Goal: Task Accomplishment & Management: Complete application form

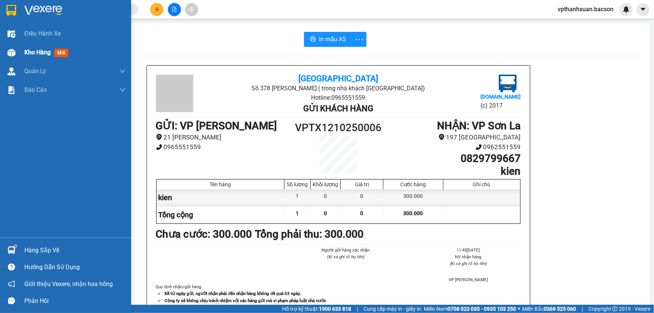
click at [22, 52] on div "Kho hàng mới" at bounding box center [65, 52] width 131 height 19
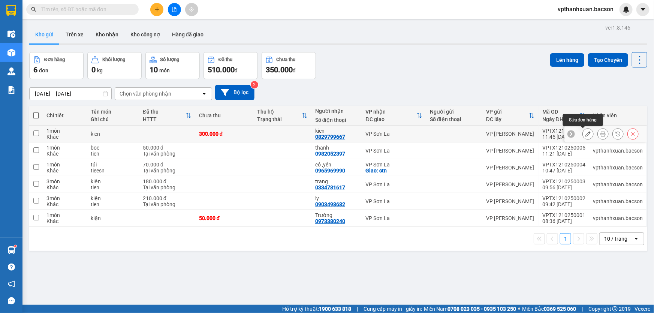
click at [586, 132] on icon at bounding box center [588, 133] width 5 height 5
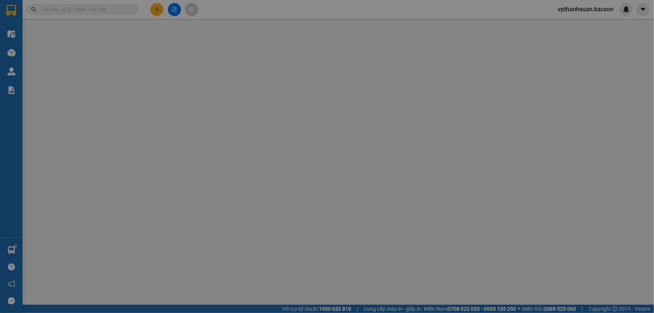
type input "0829799667"
type input "kien"
type input "0"
type input "300.000"
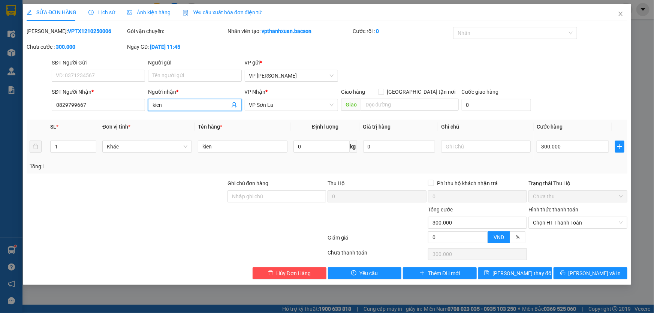
click at [193, 104] on input "kien" at bounding box center [191, 105] width 77 height 8
type input "kien, goi tra"
click at [575, 276] on button "[PERSON_NAME] và In" at bounding box center [591, 273] width 74 height 12
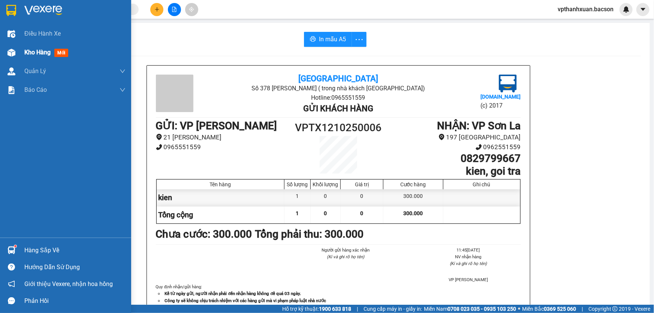
click at [13, 51] on img at bounding box center [11, 53] width 8 height 8
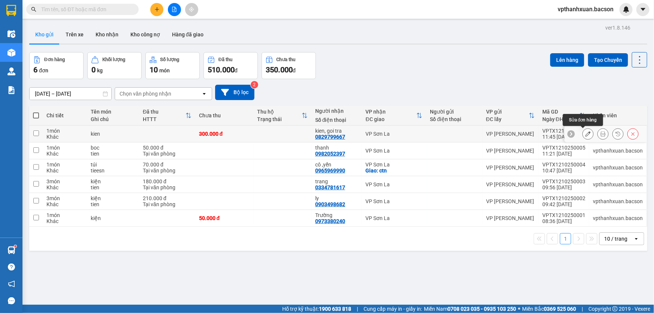
click at [586, 134] on icon at bounding box center [588, 133] width 5 height 5
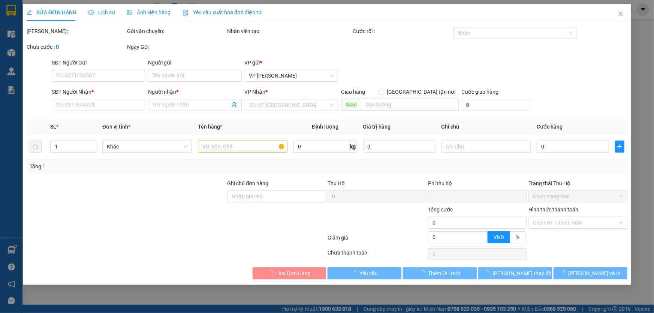
type input "0829799667"
type input "kien, goi tra"
type input "0"
type input "300.000"
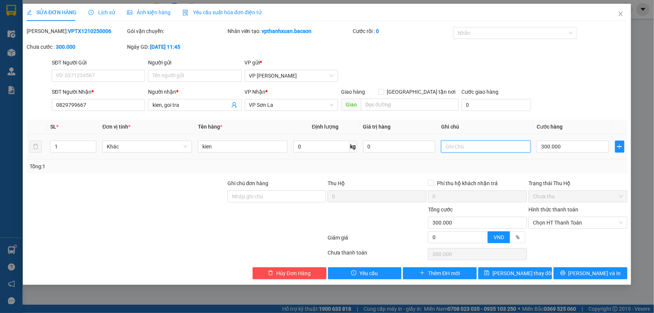
click at [465, 144] on input "text" at bounding box center [486, 147] width 90 height 12
click at [475, 147] on input "text" at bounding box center [486, 147] width 90 height 12
type input "g"
click at [190, 106] on input "kien, goi tra" at bounding box center [191, 105] width 77 height 8
type input "k"
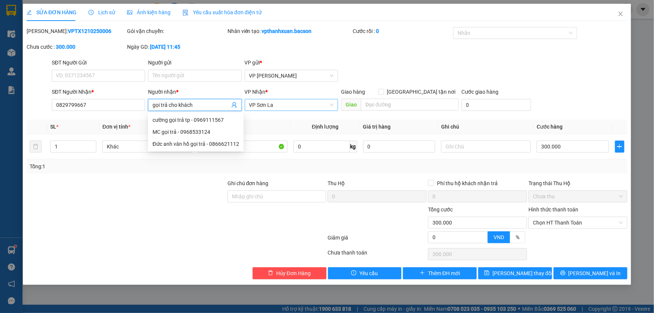
click at [297, 101] on span "VP Sơn La" at bounding box center [291, 104] width 84 height 11
type input "gọi trả cho khách"
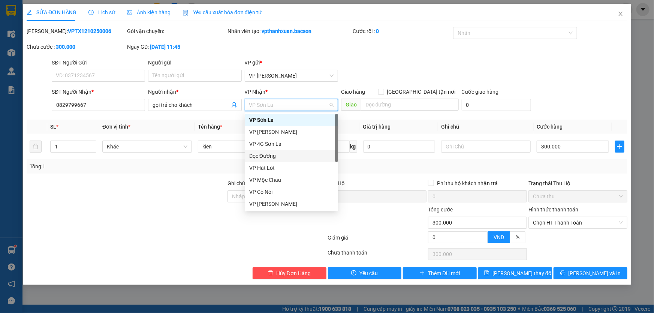
click at [269, 157] on div "Dọc Đường" at bounding box center [291, 156] width 84 height 8
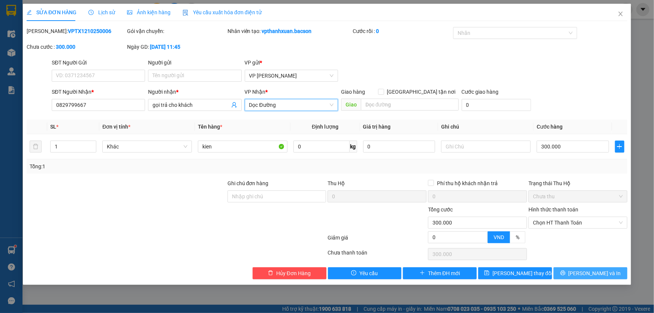
click at [590, 273] on span "[PERSON_NAME] và In" at bounding box center [595, 273] width 52 height 8
